Goal: Ask a question

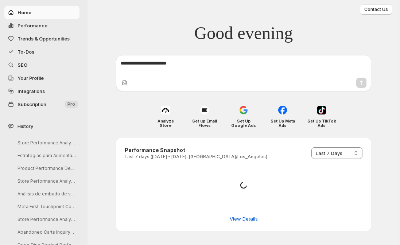
select select "*********"
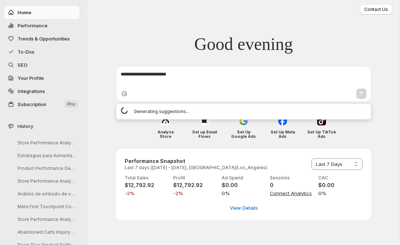
click at [183, 82] on textarea at bounding box center [244, 78] width 246 height 15
click at [116, 53] on div "Good evening Generating suggestions..." at bounding box center [243, 64] width 312 height 78
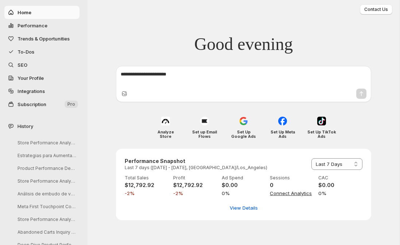
click at [144, 76] on textarea at bounding box center [244, 78] width 246 height 15
type textarea "**********"
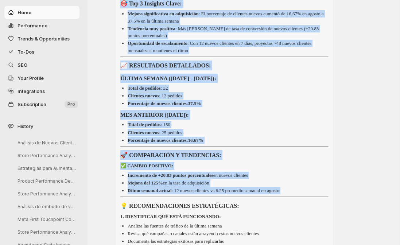
scroll to position [306, 0]
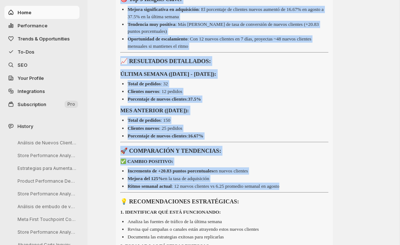
drag, startPoint x: 119, startPoint y: 98, endPoint x: 334, endPoint y: 186, distance: 232.5
click at [334, 186] on div "Perfecto! Ahora tengo todos los datos para hacer la comparación completa: 📊 ANÁ…" at bounding box center [243, 162] width 255 height 416
copy div "📊 ANÁLISIS DE CLIENTES NUEVOS: ÚLTIMA SEMANA vs MES ANTERIOR 🎯 Top 3 Insights C…"
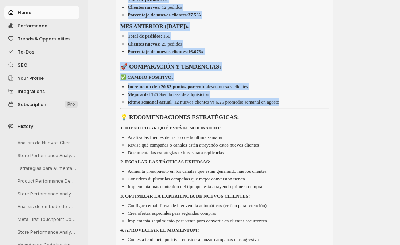
scroll to position [482, 0]
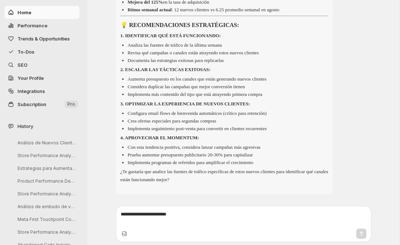
click at [139, 214] on textarea at bounding box center [244, 218] width 246 height 15
type textarea "**********"
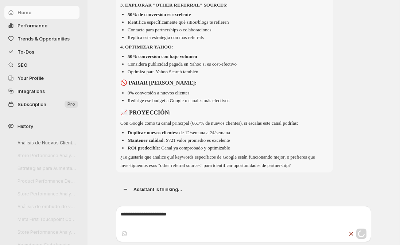
scroll to position [1230, 0]
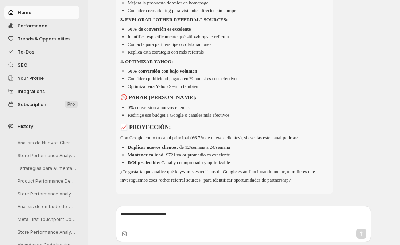
click at [160, 211] on textarea at bounding box center [244, 218] width 246 height 15
type textarea "**********"
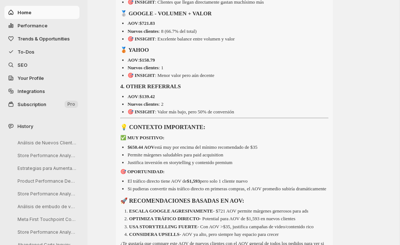
scroll to position [1564, 0]
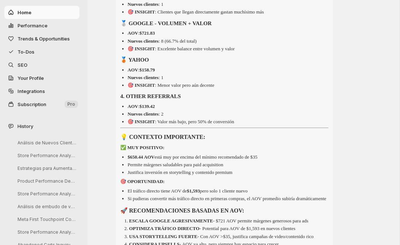
click at [240, 183] on p "🎯 OPORTUNIDAD:" at bounding box center [224, 181] width 208 height 8
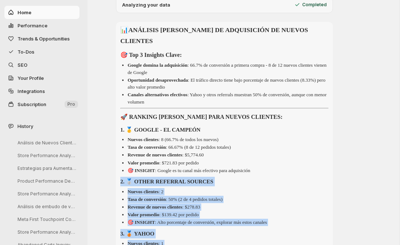
scroll to position [743, 0]
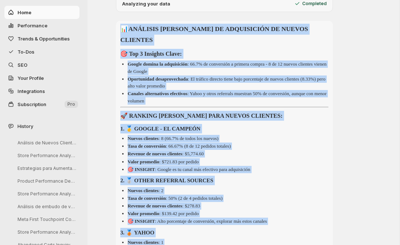
drag, startPoint x: 226, startPoint y: 181, endPoint x: 120, endPoint y: 33, distance: 182.2
click at [120, 33] on div "Análisis de Nuevos Clientes Recientes New Chat quiero saber el porcentaje de ne…" at bounding box center [243, 181] width 255 height 1836
copy div "📊 LOREMIPS DO SITAMET CO ADIPISCINGE SE DOEIUS TEMPORIN 🎯 Utl 7 Etdolore Magna:…"
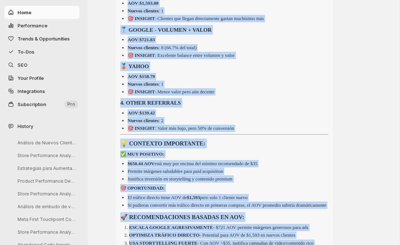
scroll to position [1660, 0]
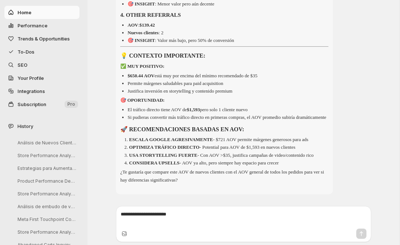
click at [179, 224] on textarea at bounding box center [244, 218] width 246 height 15
